Goal: Task Accomplishment & Management: Manage account settings

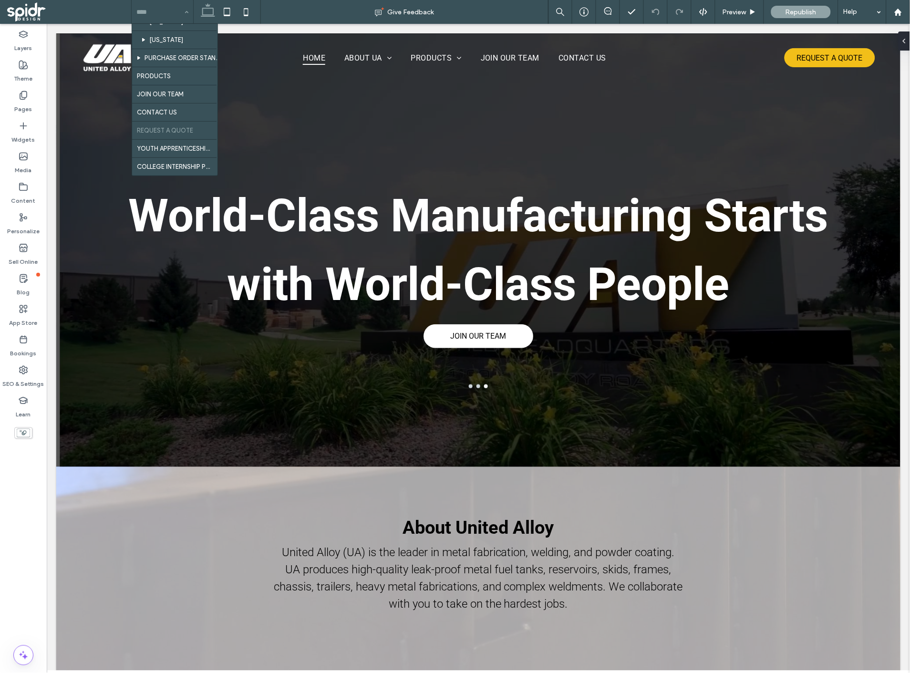
scroll to position [105, 0]
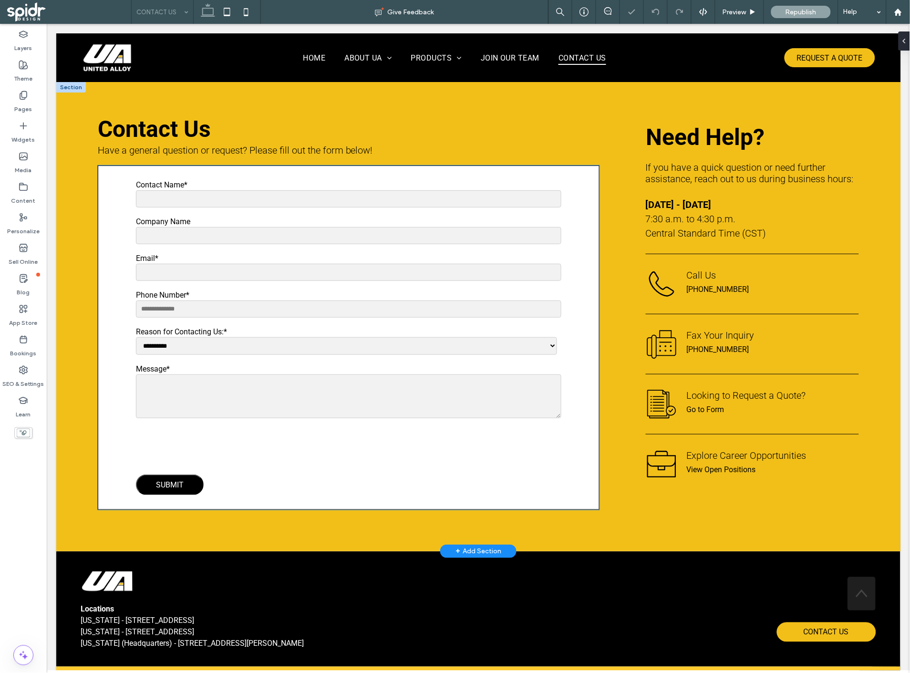
click at [326, 205] on input "Contact Name*" at bounding box center [347, 198] width 425 height 17
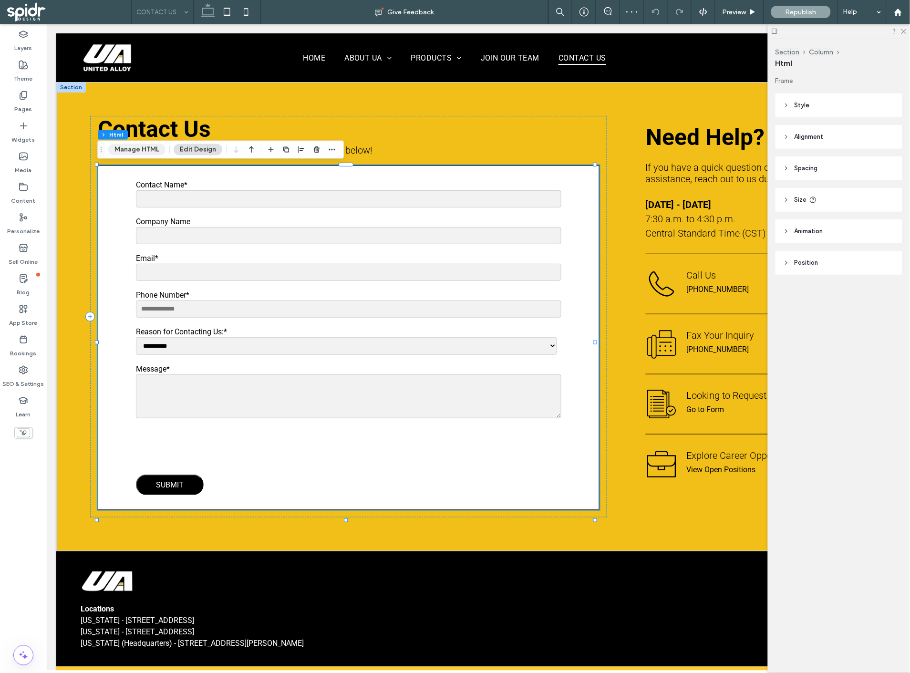
click at [137, 153] on button "Manage HTML" at bounding box center [136, 149] width 57 height 11
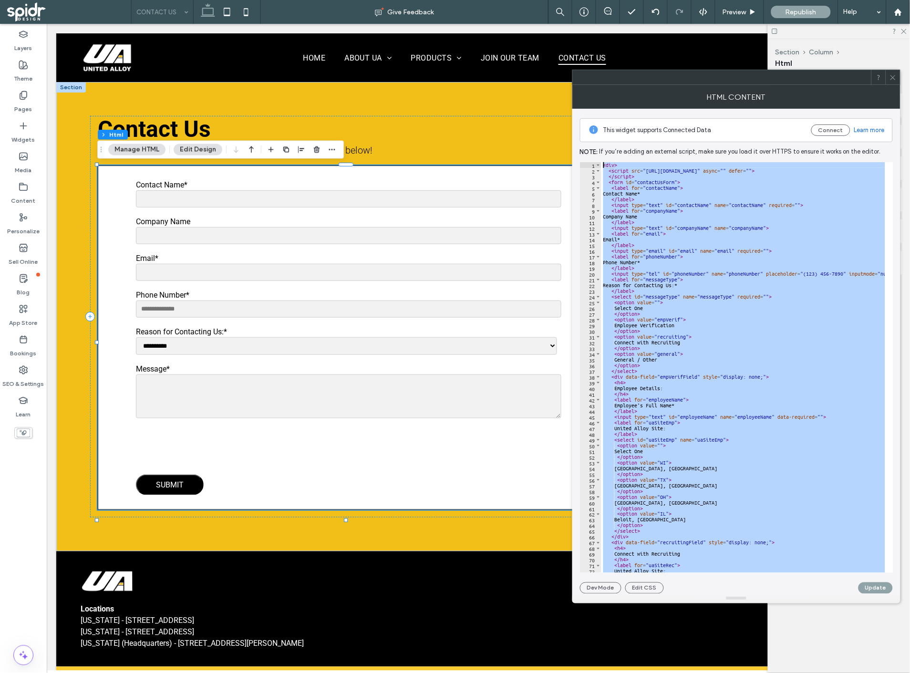
drag, startPoint x: 628, startPoint y: 561, endPoint x: 604, endPoint y: 166, distance: 395.6
click at [604, 166] on div "< div > < script src = "[URL][DOMAIN_NAME]" async = "" defer = "" > </ script >…" at bounding box center [924, 369] width 647 height 414
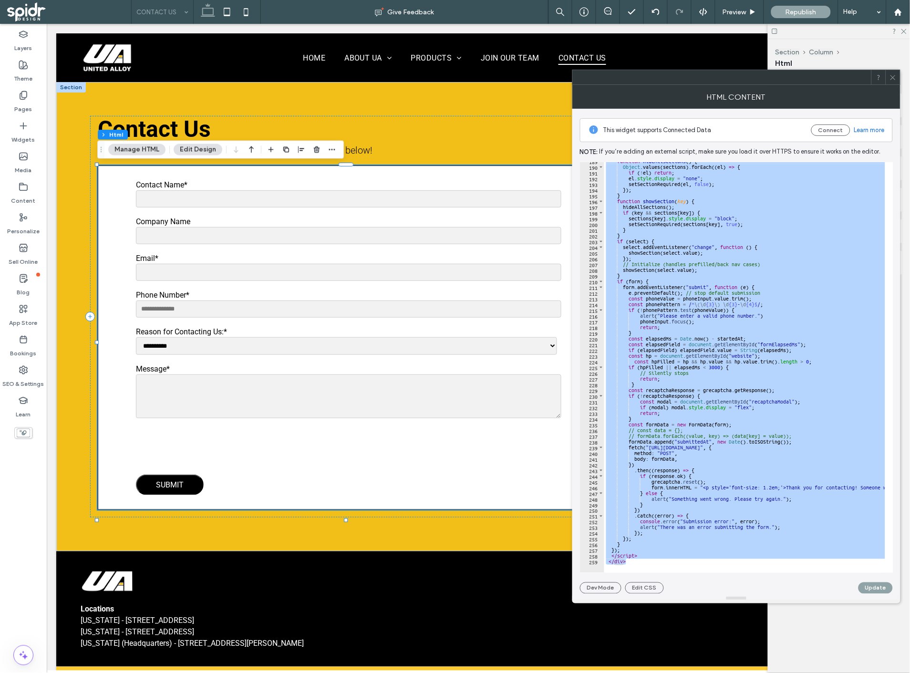
scroll to position [1079, 0]
click at [736, 358] on div "function hideAllSections ( ) { Object . values ( sections ) . forEach (( el ) =…" at bounding box center [744, 367] width 281 height 411
type textarea "**********"
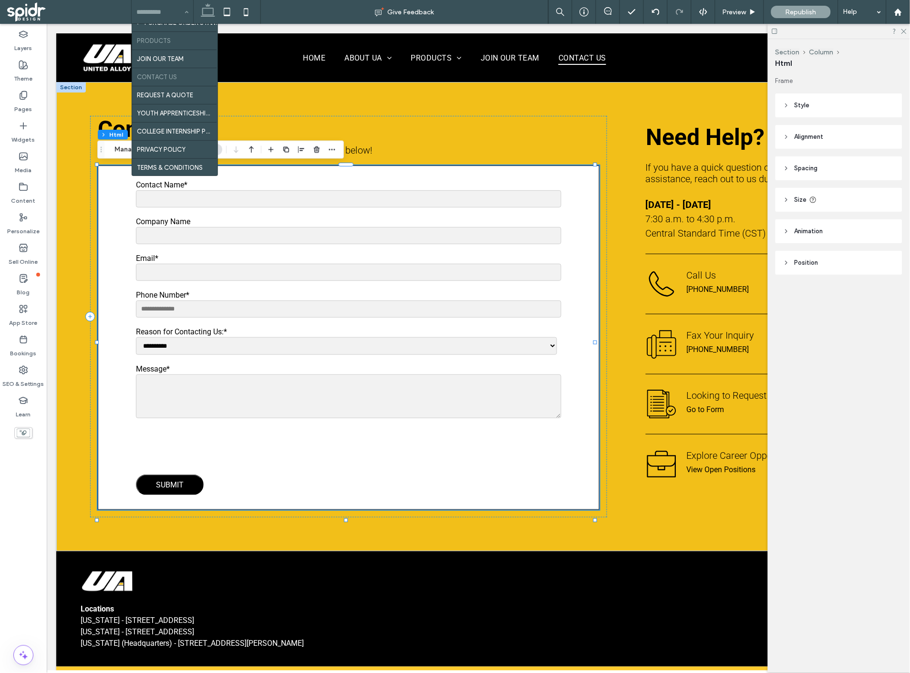
scroll to position [105, 0]
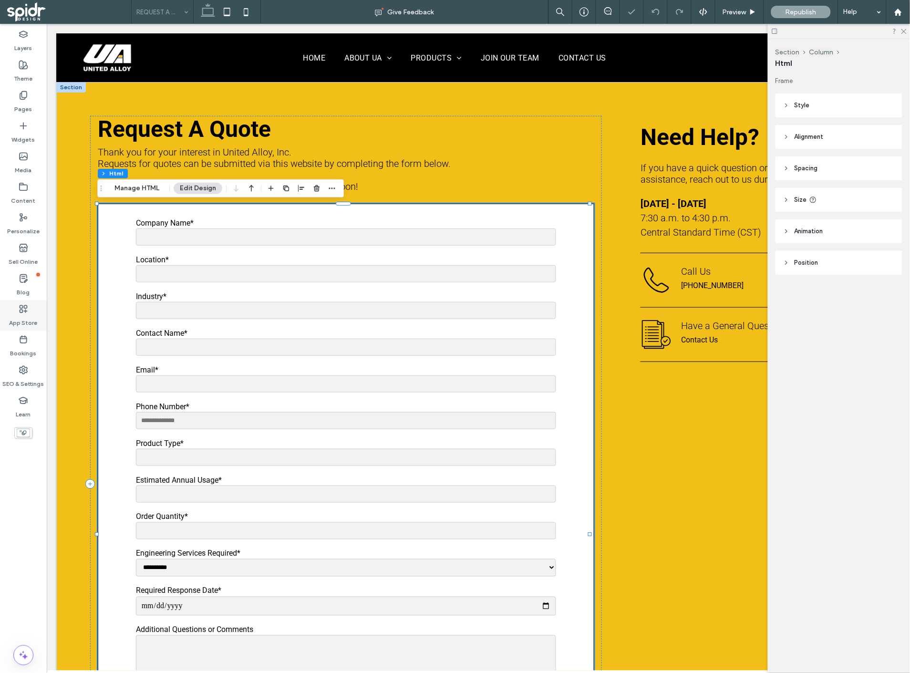
type input "*"
type input "***"
click at [138, 189] on button "Manage HTML" at bounding box center [136, 188] width 57 height 11
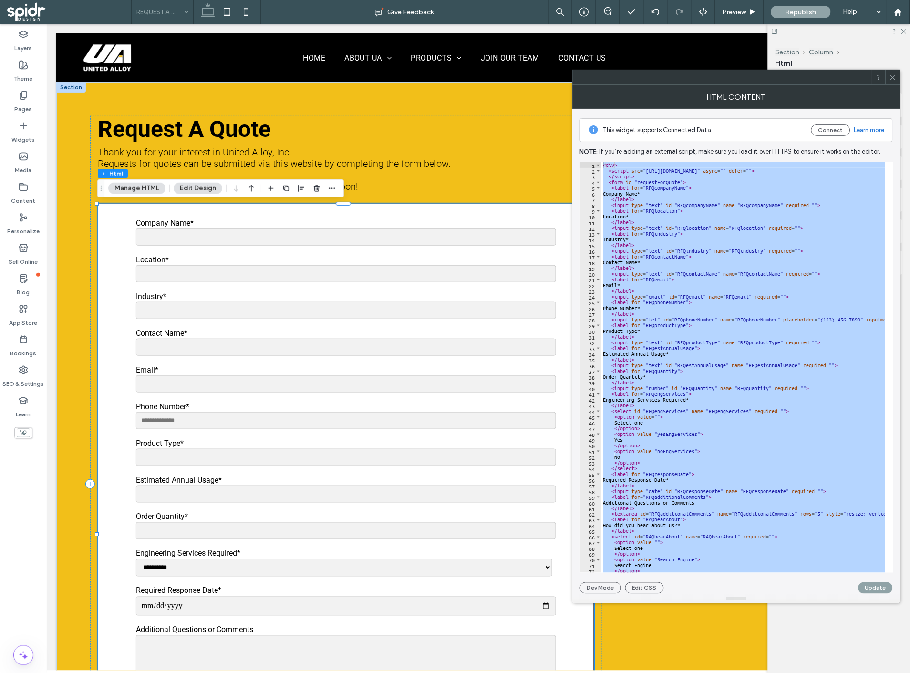
drag, startPoint x: 629, startPoint y: 562, endPoint x: 604, endPoint y: 166, distance: 396.6
click at [604, 166] on div "1 2 3 4 5 6 7 8 9 10 11 12 13 14 15 16 17 18 19 20 21 22 23 24 25 26 27 28 29 3…" at bounding box center [736, 367] width 313 height 411
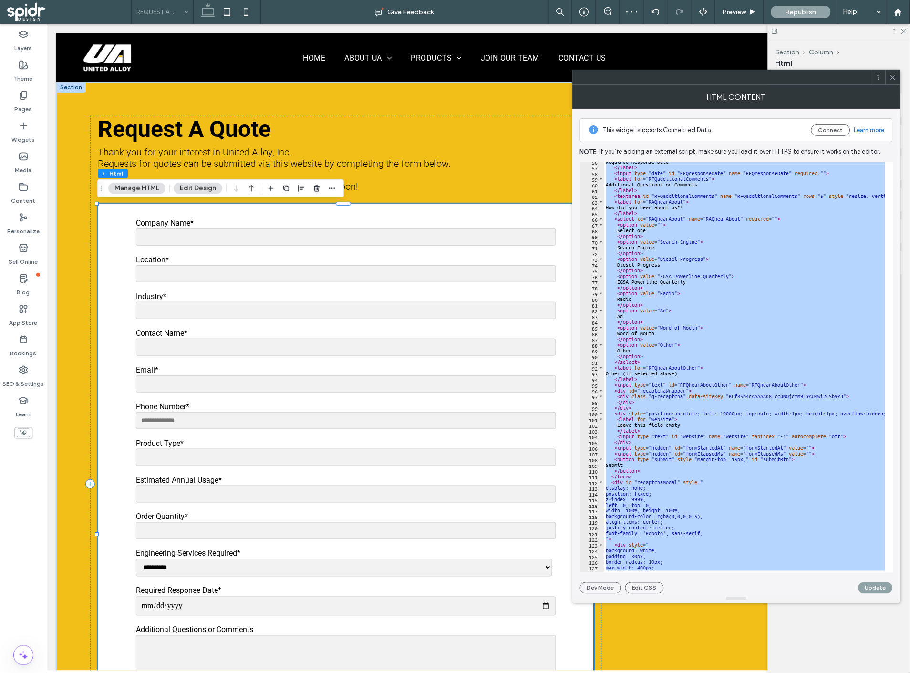
scroll to position [318, 0]
click at [890, 76] on icon at bounding box center [892, 77] width 7 height 7
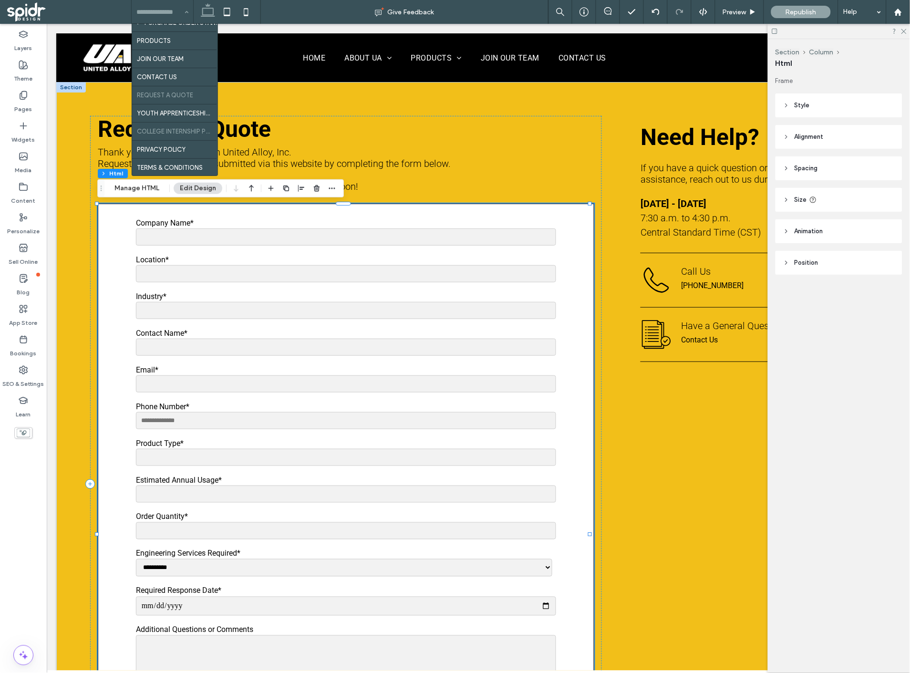
scroll to position [103, 0]
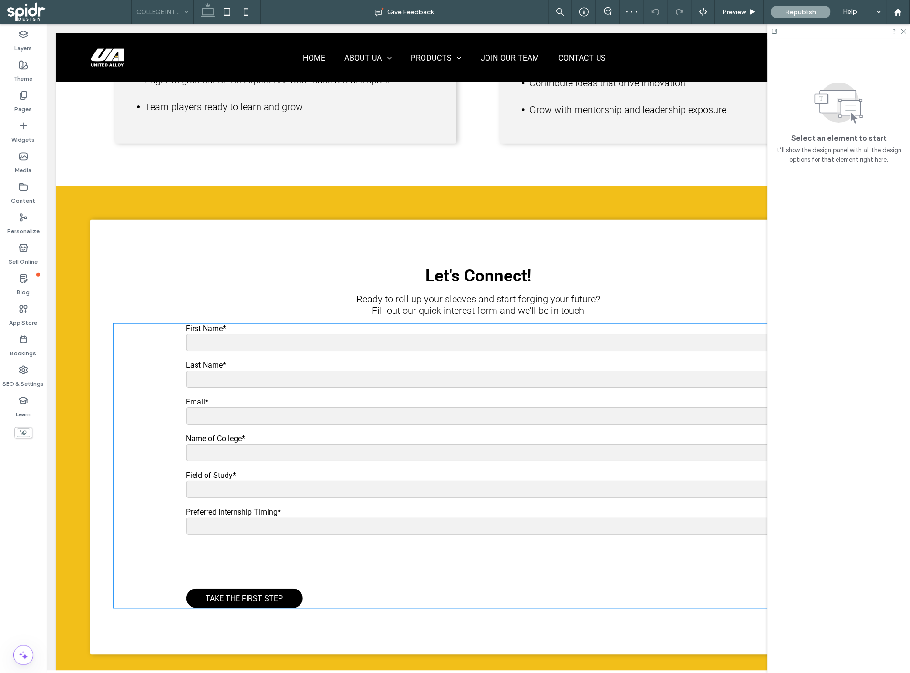
scroll to position [675, 0]
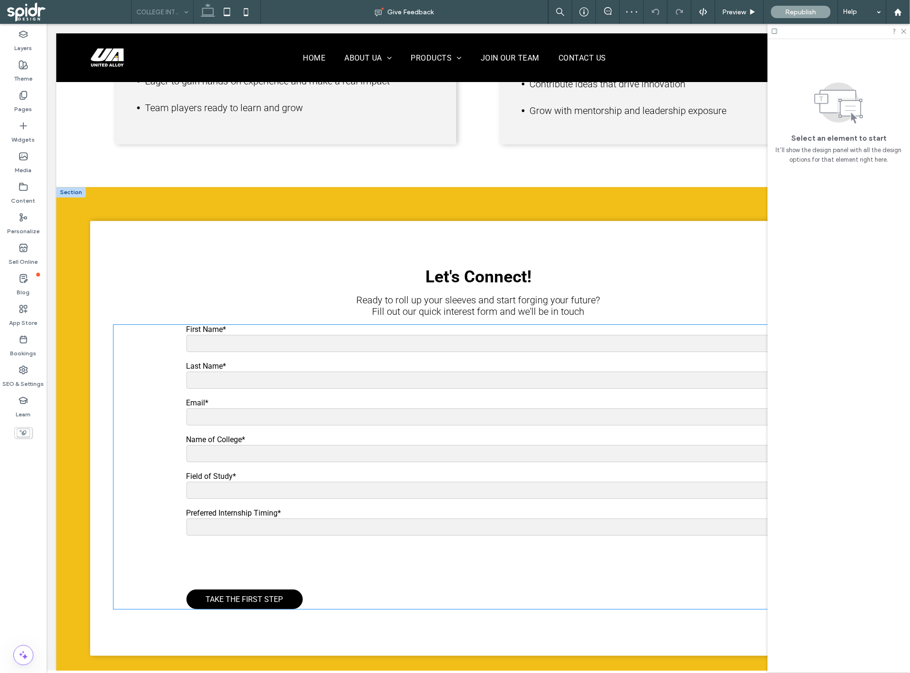
click at [312, 351] on input "First Name*" at bounding box center [478, 342] width 584 height 17
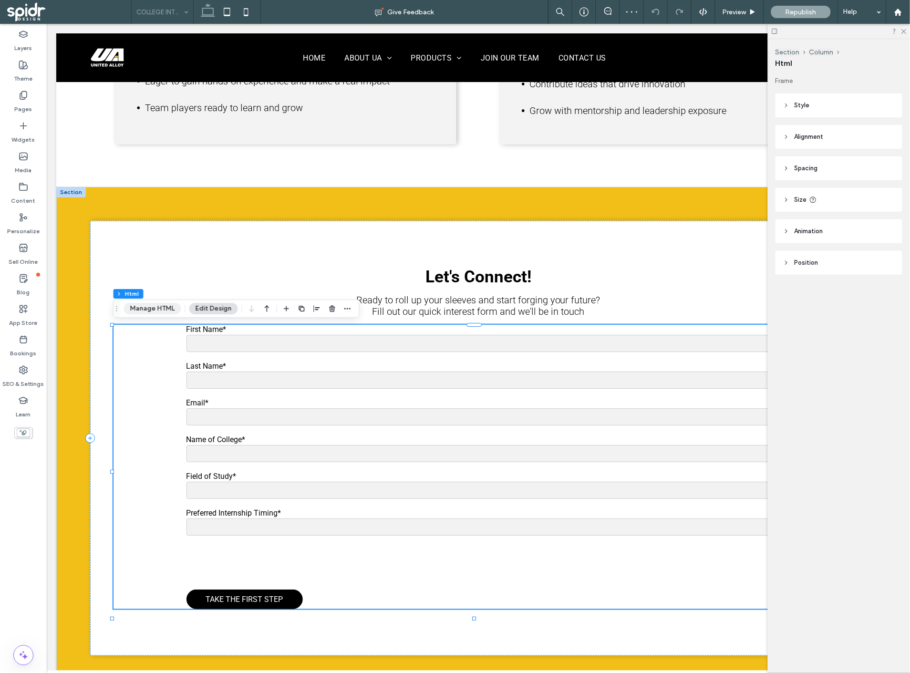
click at [164, 307] on button "Manage HTML" at bounding box center [152, 308] width 57 height 11
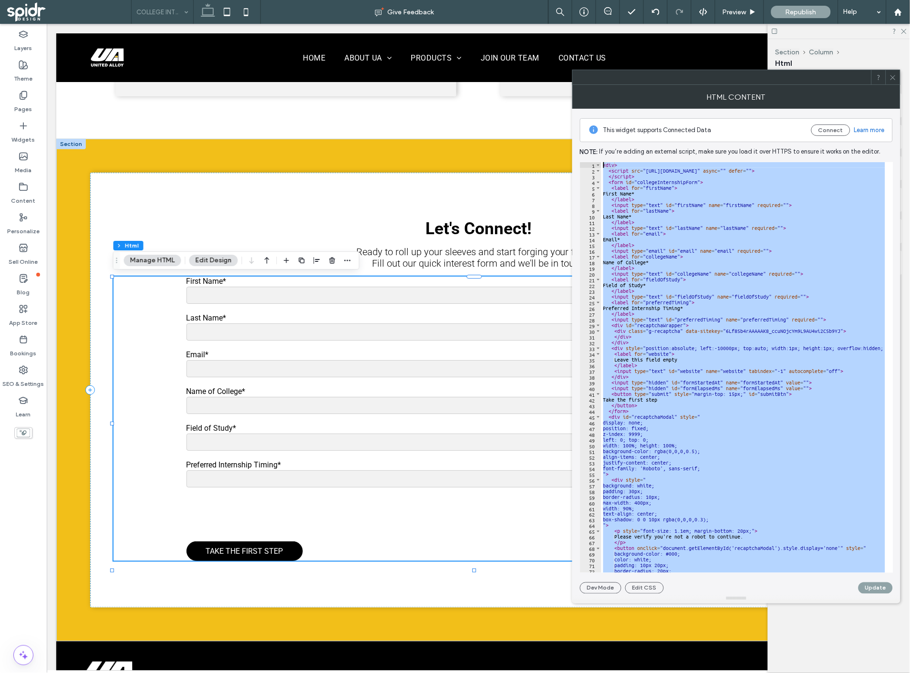
scroll to position [0, 0]
drag, startPoint x: 645, startPoint y: 561, endPoint x: 602, endPoint y: 164, distance: 399.6
click at [602, 164] on div "< div > < script src = "[URL][DOMAIN_NAME]" async = "" defer = "" > </ script >…" at bounding box center [924, 369] width 647 height 414
type textarea "**********"
